Goal: Navigation & Orientation: Find specific page/section

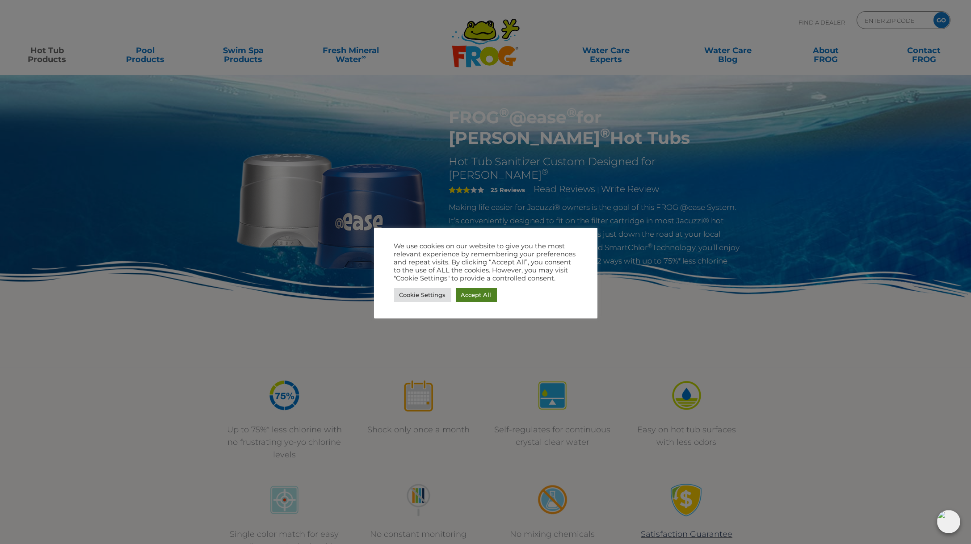
click at [467, 299] on link "Accept All" at bounding box center [476, 295] width 41 height 14
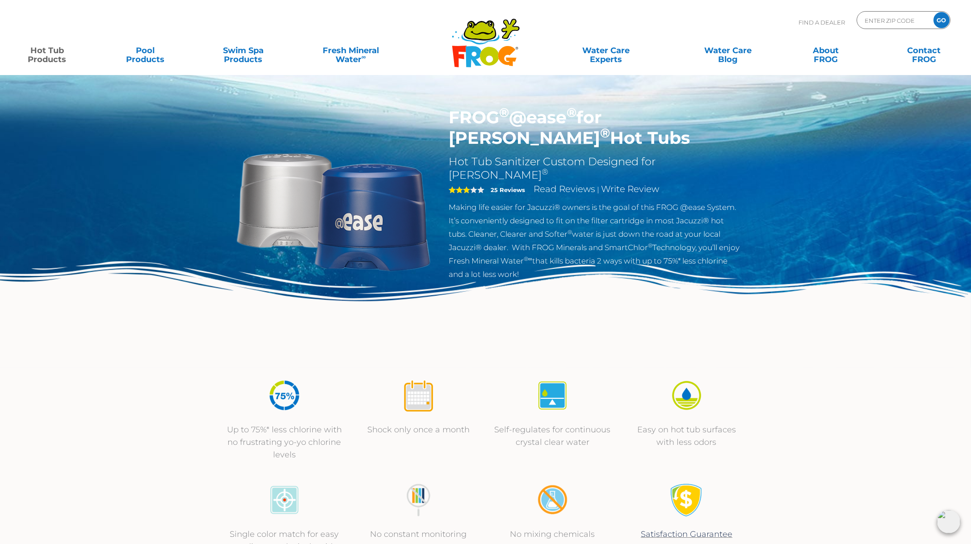
click at [56, 59] on link "Hot Tub Products" at bounding box center [47, 51] width 76 height 18
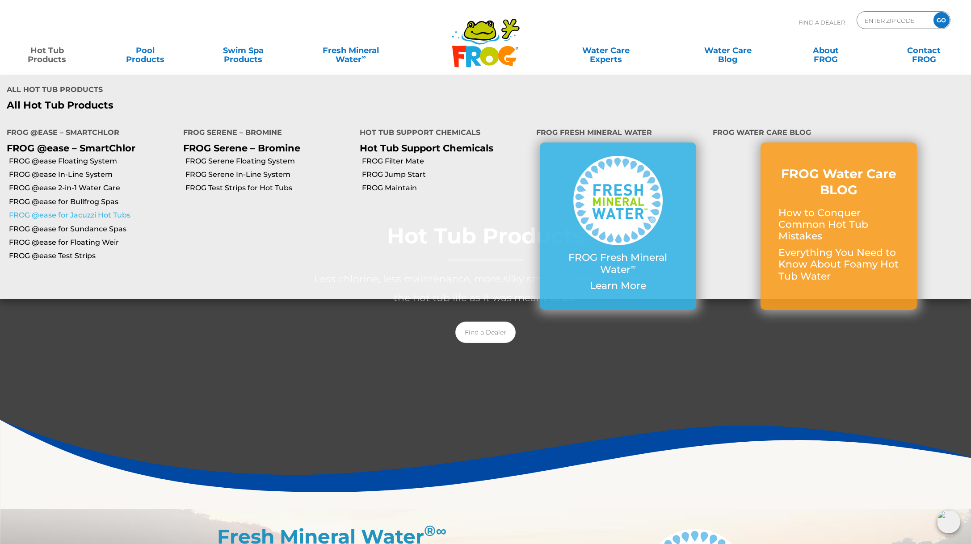
click at [70, 210] on link "FROG @ease for Jacuzzi Hot Tubs" at bounding box center [93, 215] width 168 height 10
